Goal: Connect with others: Connect with others

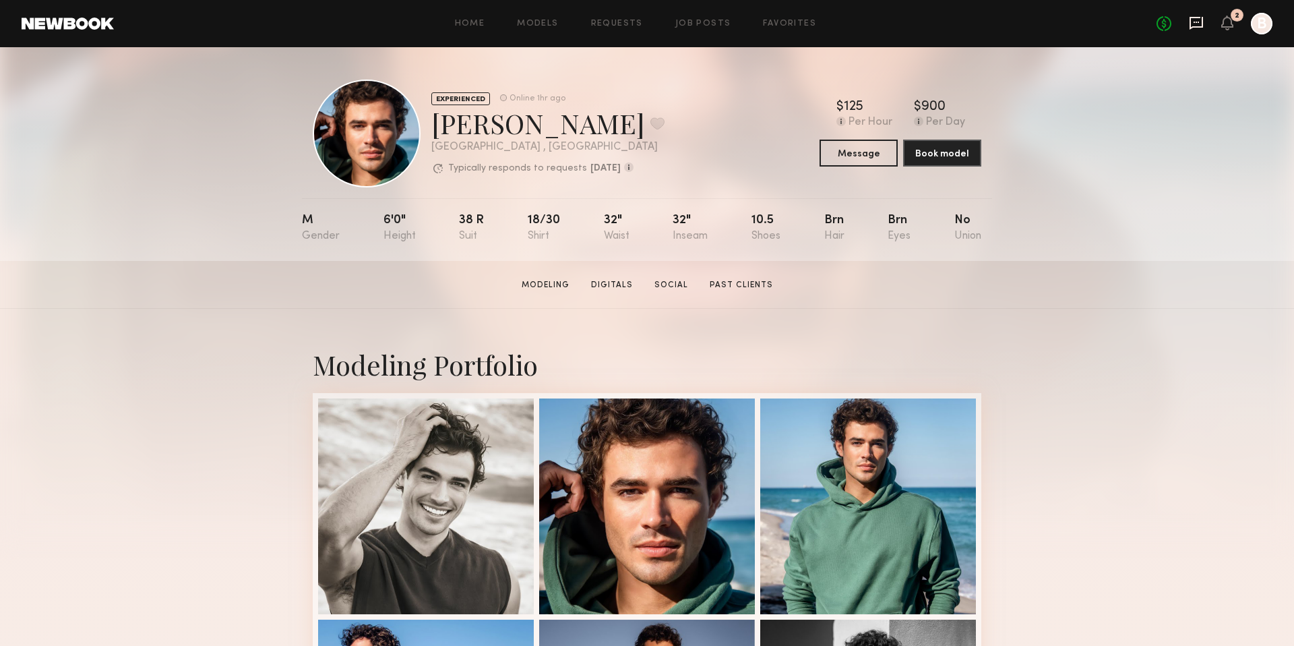
click at [1191, 23] on icon at bounding box center [1196, 23] width 13 height 13
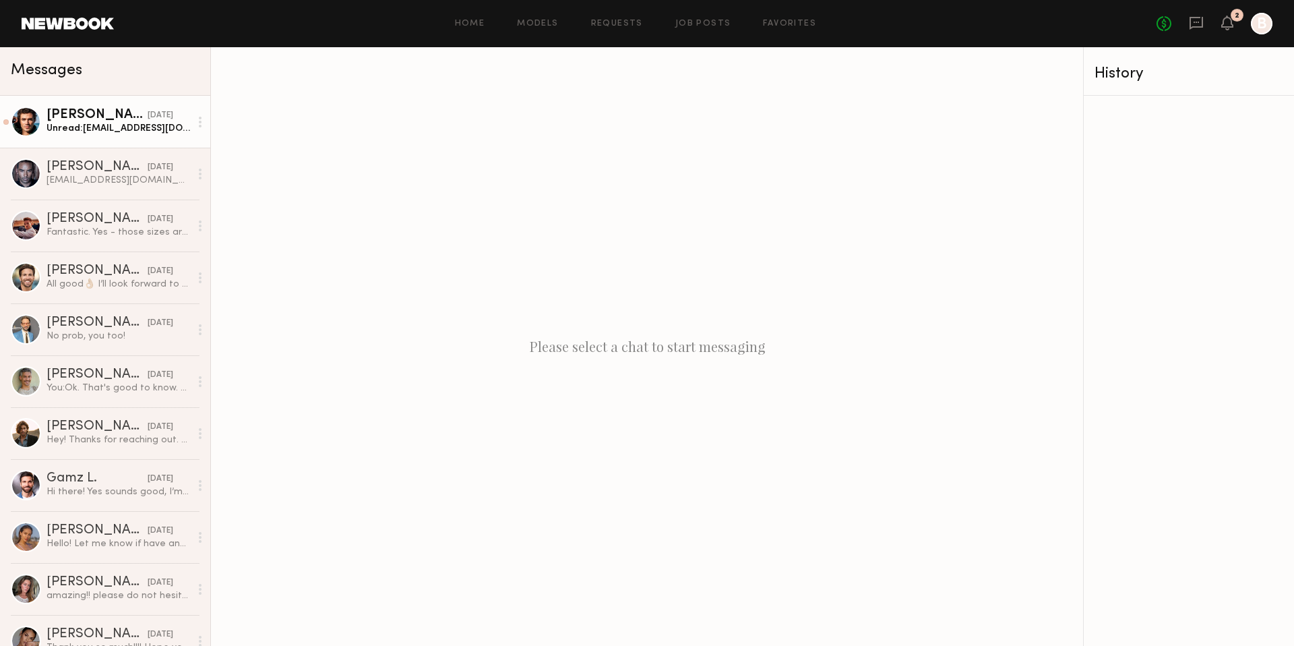
click at [148, 125] on div "Unread: [EMAIL_ADDRESS][DOMAIN_NAME]" at bounding box center [119, 128] width 144 height 13
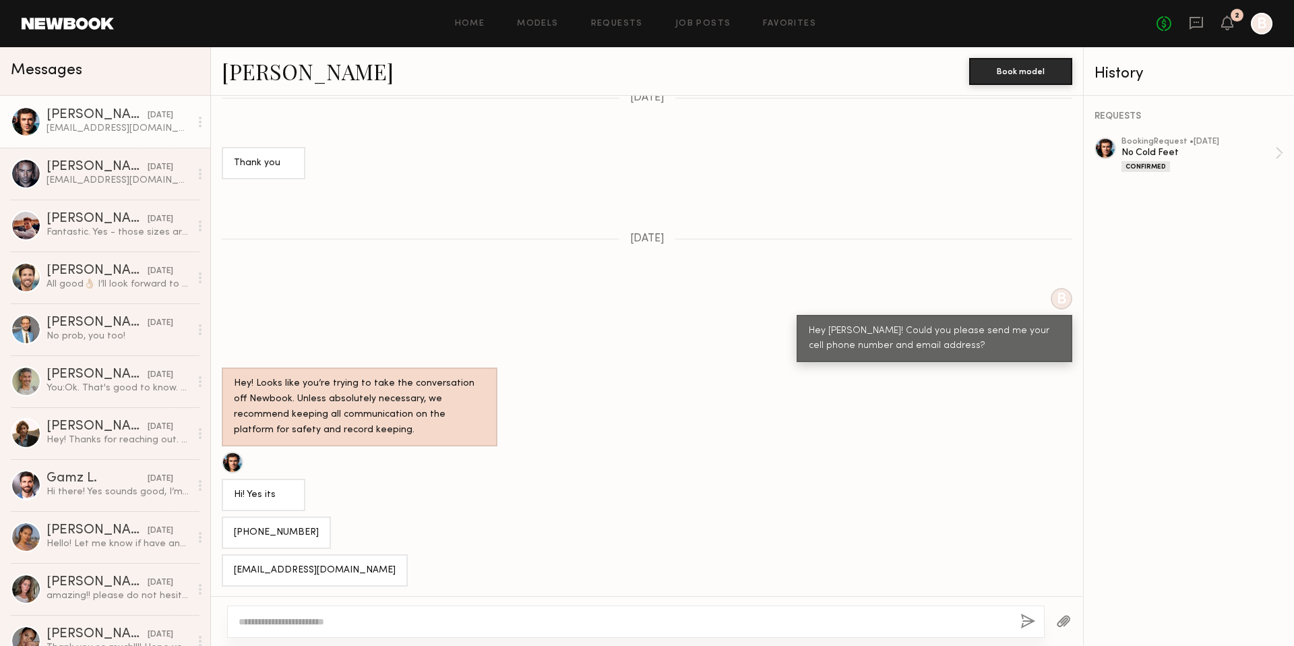
scroll to position [696, 0]
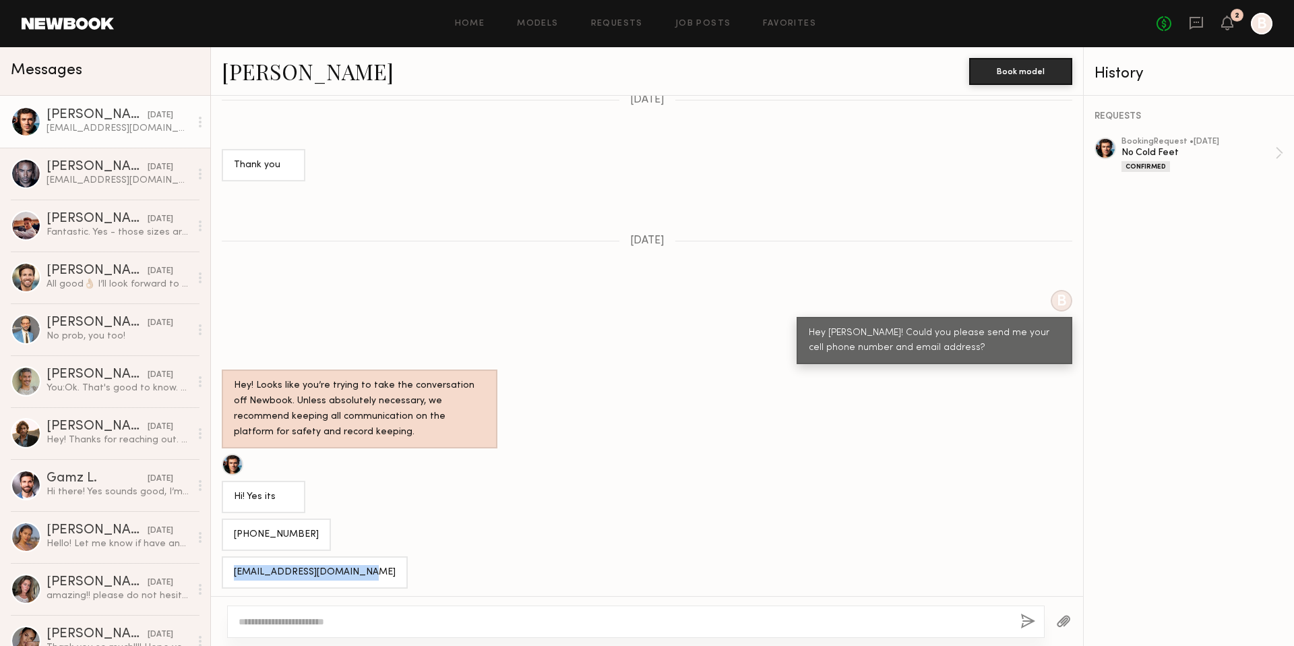
drag, startPoint x: 367, startPoint y: 568, endPoint x: 229, endPoint y: 568, distance: 138.2
click at [229, 568] on div "[EMAIL_ADDRESS][DOMAIN_NAME]" at bounding box center [315, 572] width 186 height 32
copy div "[EMAIL_ADDRESS][DOMAIN_NAME]"
drag, startPoint x: 291, startPoint y: 532, endPoint x: 227, endPoint y: 527, distance: 63.5
click at [227, 527] on div "[PHONE_NUMBER]" at bounding box center [276, 534] width 109 height 32
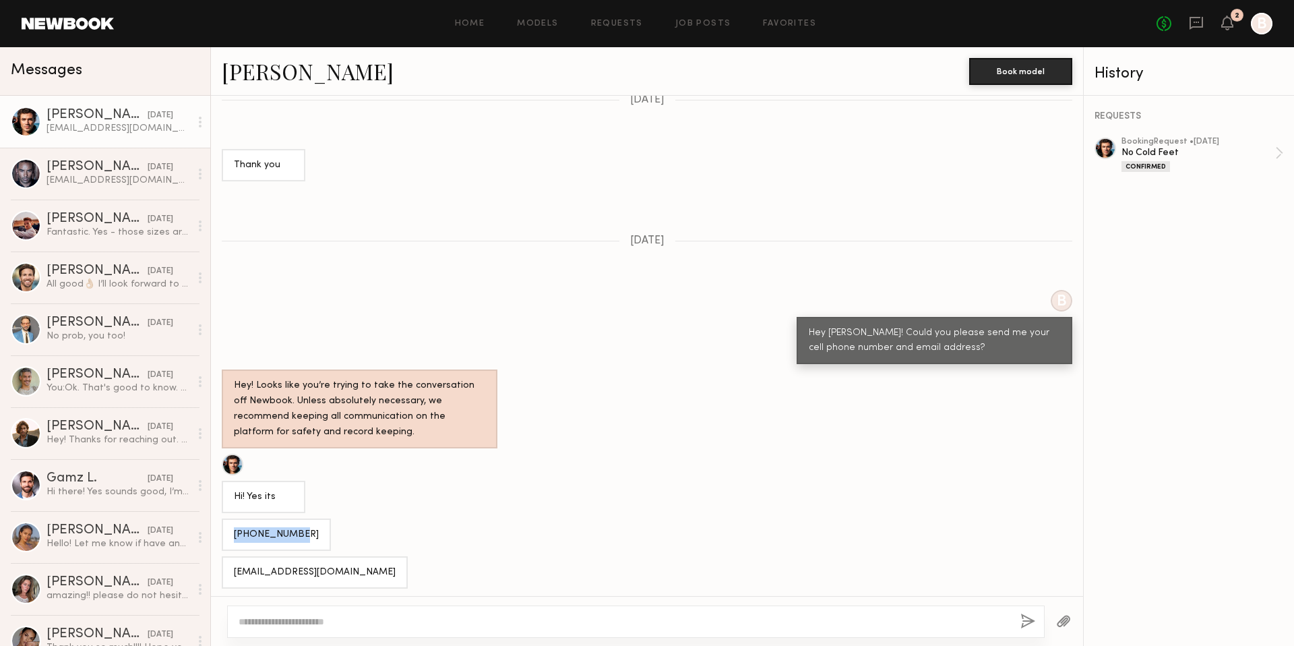
copy div "[PHONE_NUMBER]"
click at [276, 608] on div at bounding box center [636, 621] width 818 height 32
click at [273, 616] on textarea at bounding box center [624, 621] width 771 height 13
type textarea "*"
type textarea "**********"
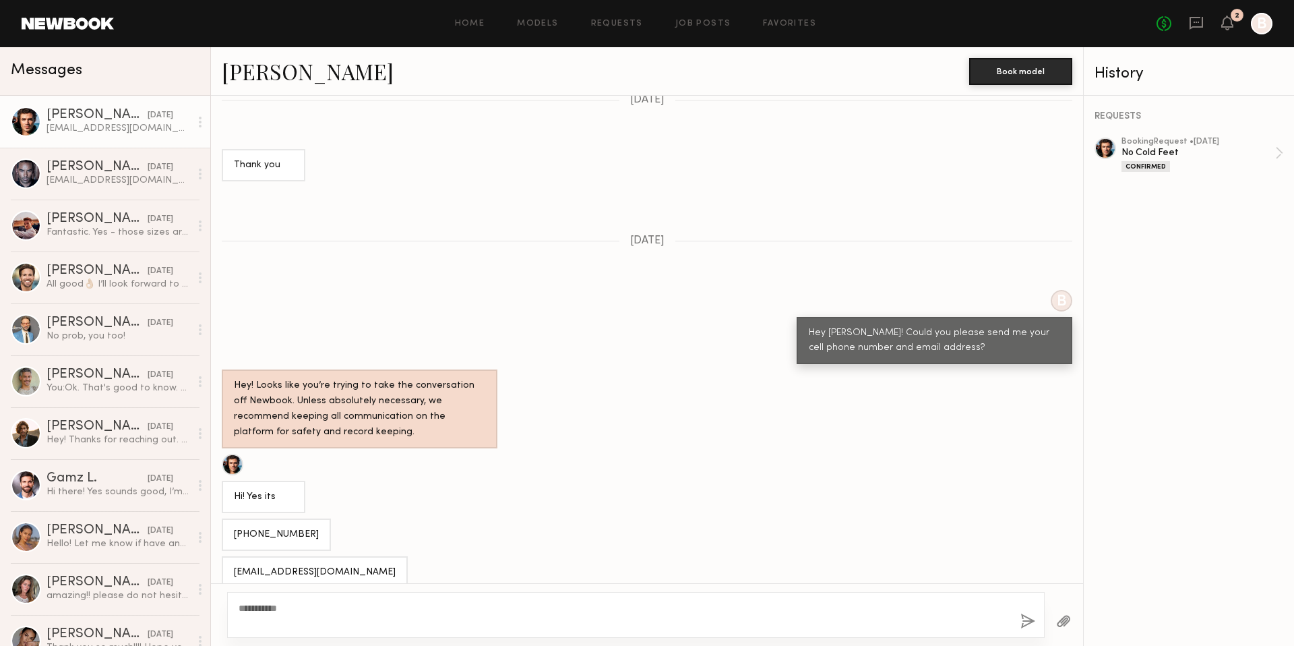
click at [1032, 619] on button "button" at bounding box center [1028, 622] width 15 height 17
